Goal: Find specific page/section: Find specific page/section

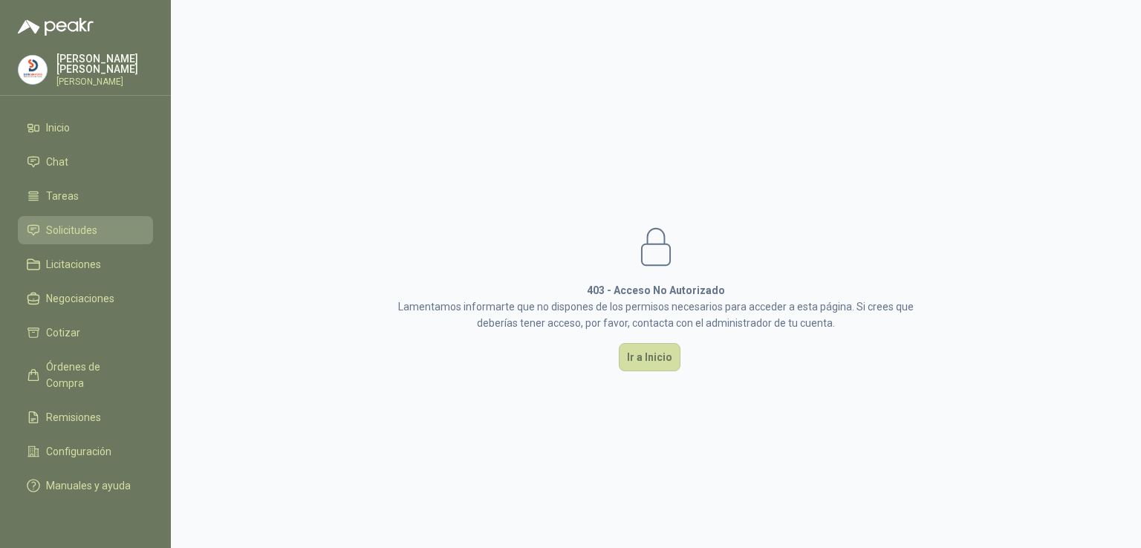
click at [98, 216] on link "Solicitudes" at bounding box center [85, 230] width 135 height 28
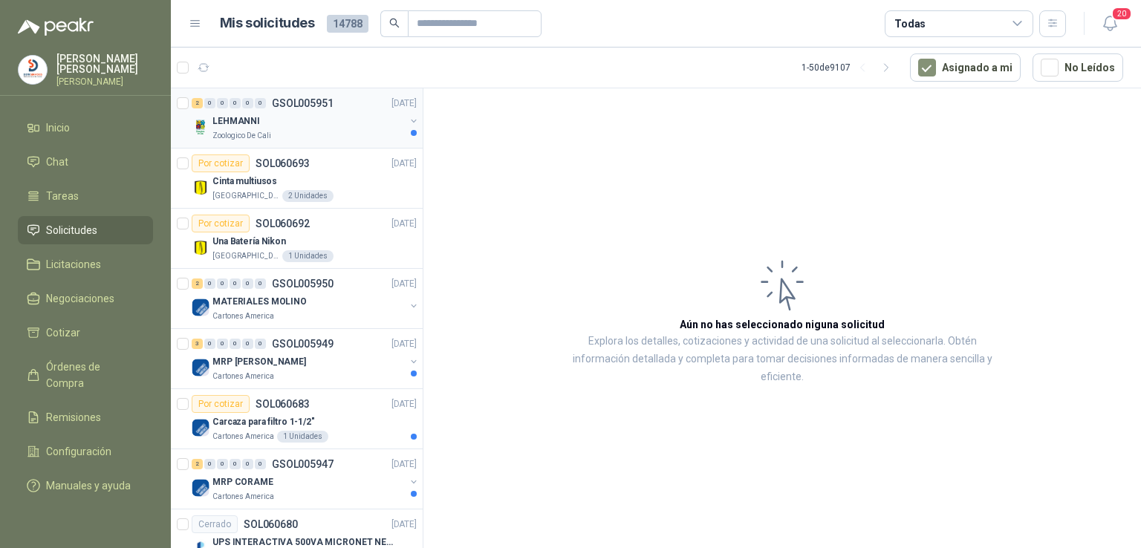
click at [250, 136] on p "Zoologico De Cali" at bounding box center [242, 136] width 59 height 12
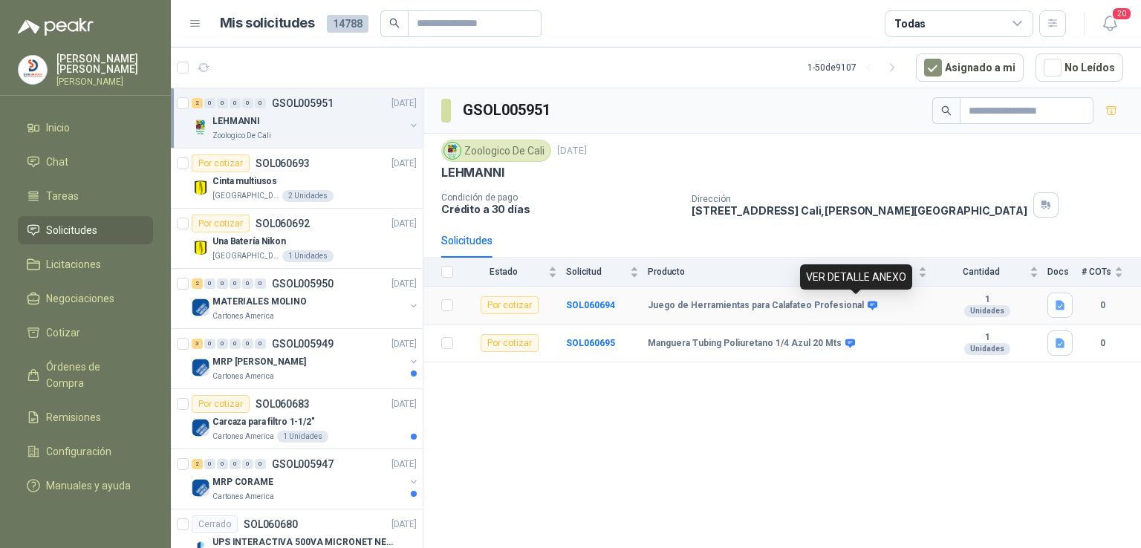
click at [868, 302] on icon at bounding box center [873, 305] width 10 height 9
click at [589, 301] on b "SOL060694" at bounding box center [590, 305] width 49 height 10
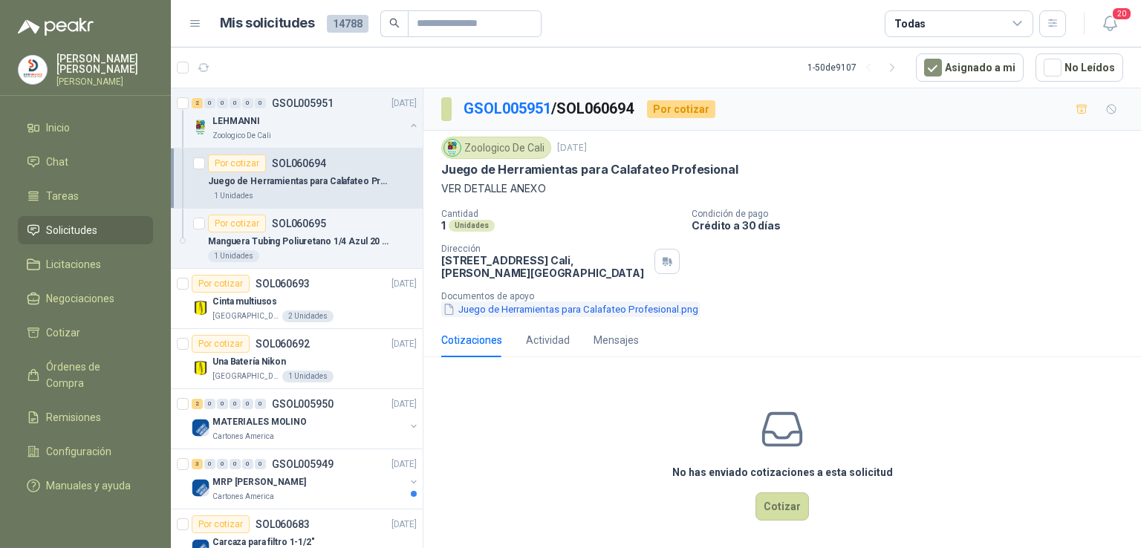
click at [583, 308] on button "Juego de Herramientas para Calafateo Profesional.png" at bounding box center [570, 310] width 259 height 16
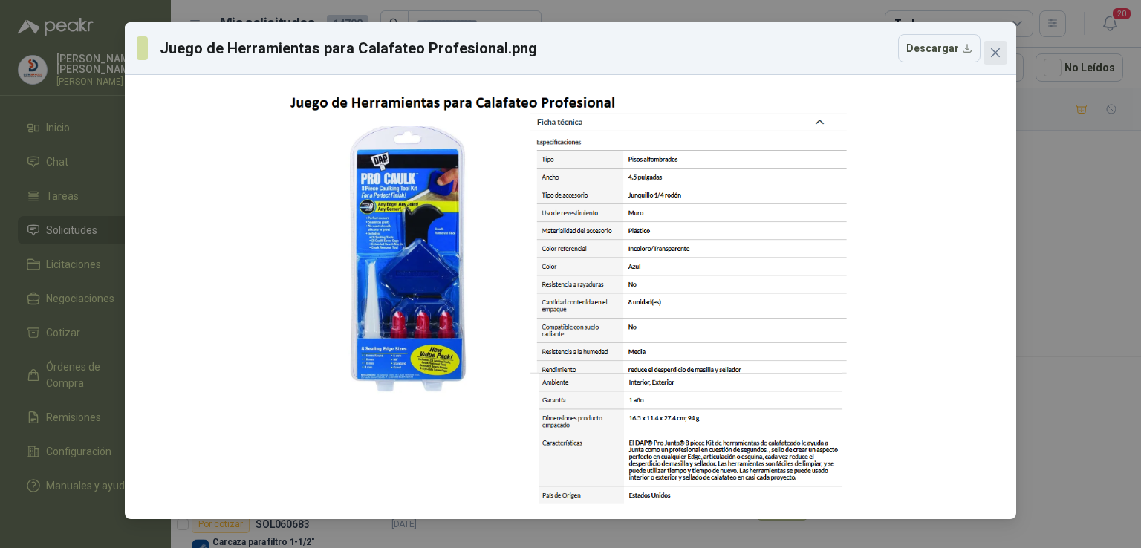
click at [994, 48] on icon "close" at bounding box center [996, 53] width 12 height 12
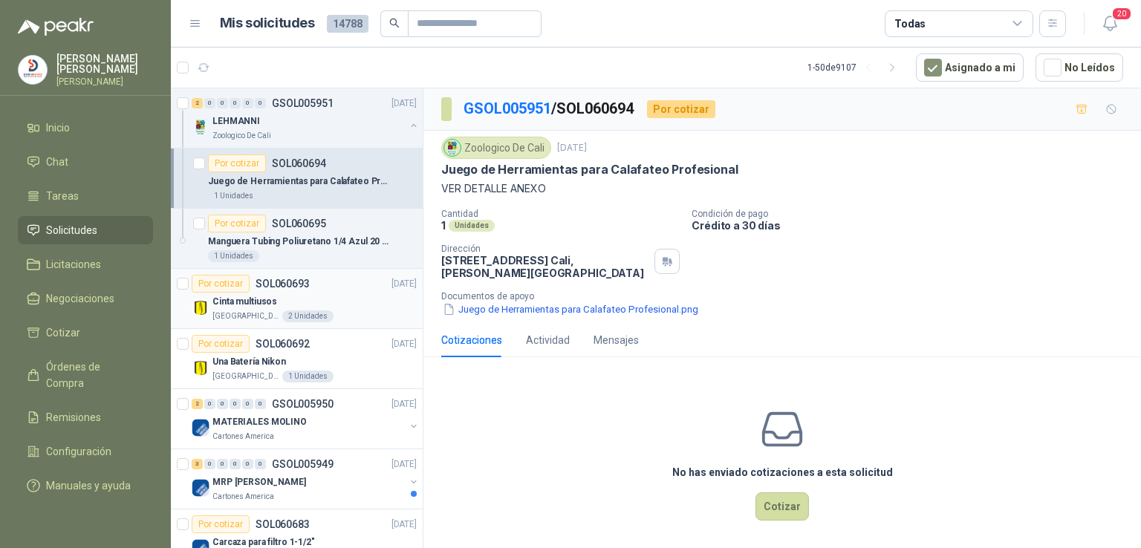
scroll to position [0, 1]
click at [305, 241] on p "Manguera Tubing Poliuretano 1/4 Azul 20 Mts" at bounding box center [300, 242] width 185 height 14
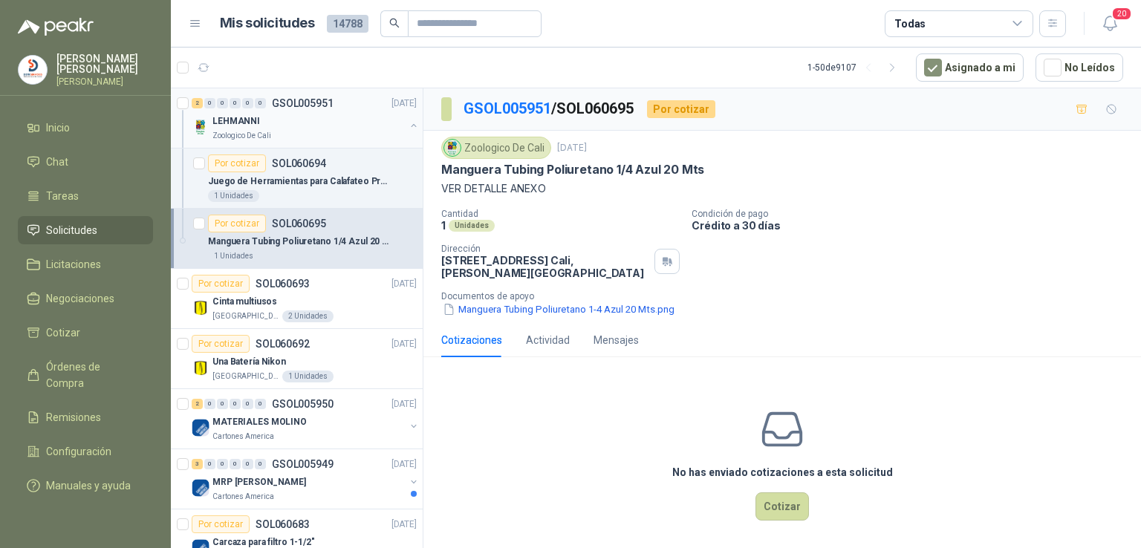
click at [408, 124] on button "button" at bounding box center [414, 126] width 12 height 12
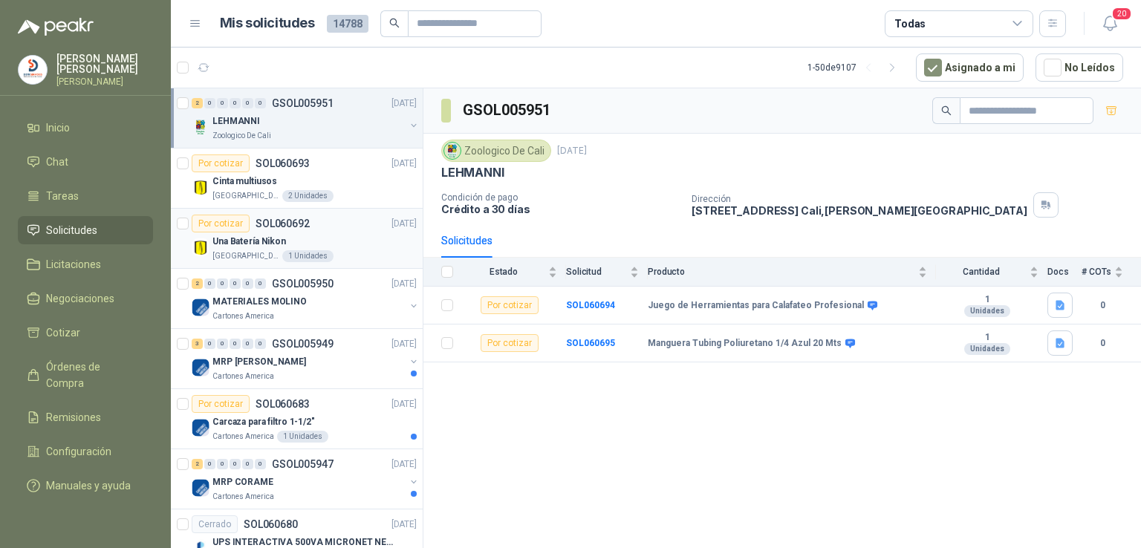
click at [248, 244] on p "Una Batería Nikon" at bounding box center [250, 242] width 74 height 14
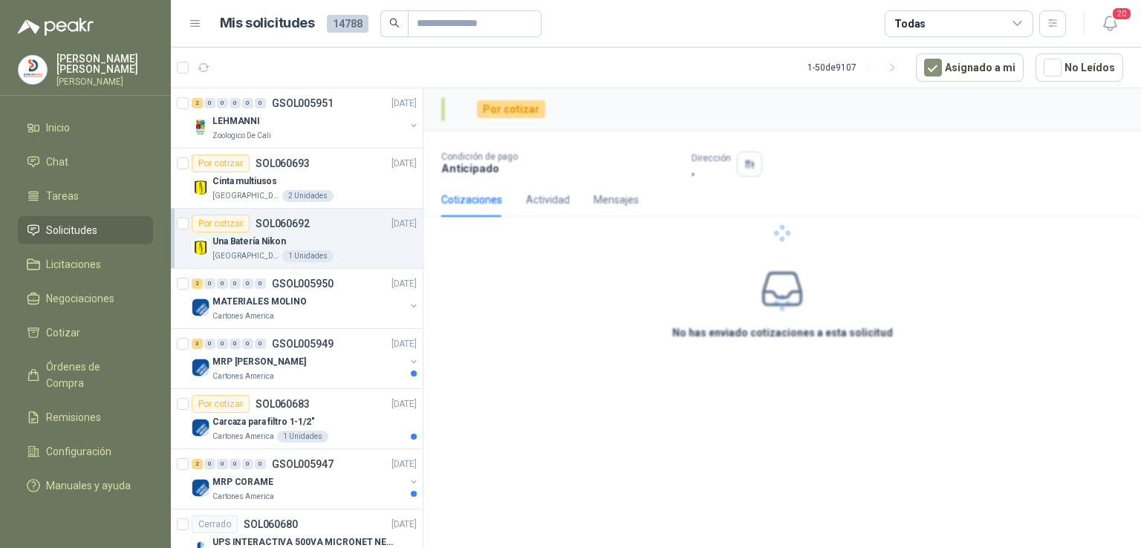
click at [248, 244] on p "Una Batería Nikon" at bounding box center [250, 242] width 74 height 14
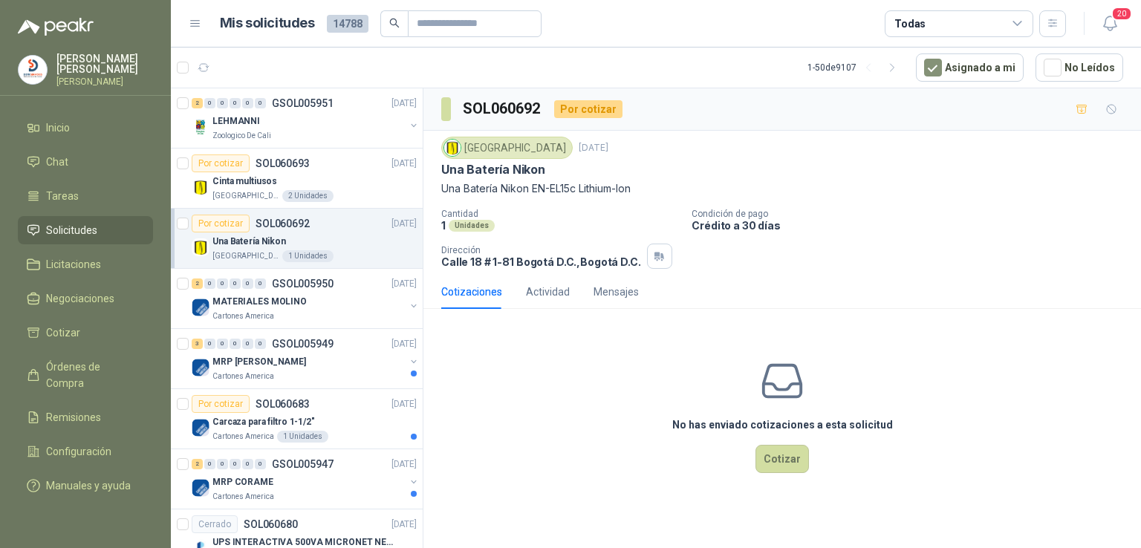
click at [248, 244] on p "Una Batería Nikon" at bounding box center [250, 242] width 74 height 14
